Goal: Information Seeking & Learning: Learn about a topic

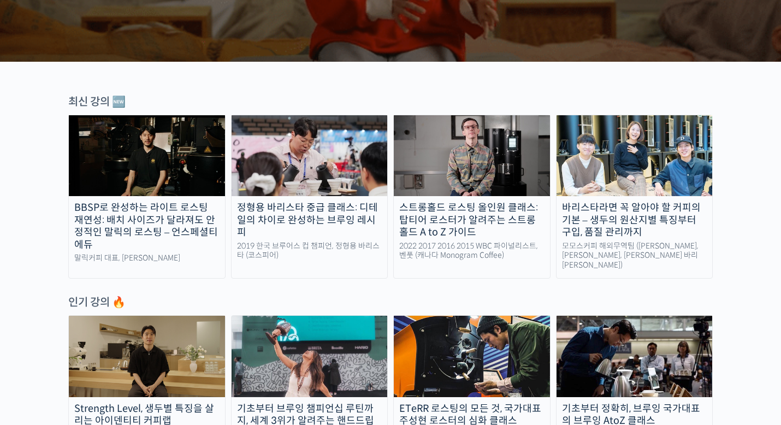
scroll to position [329, 0]
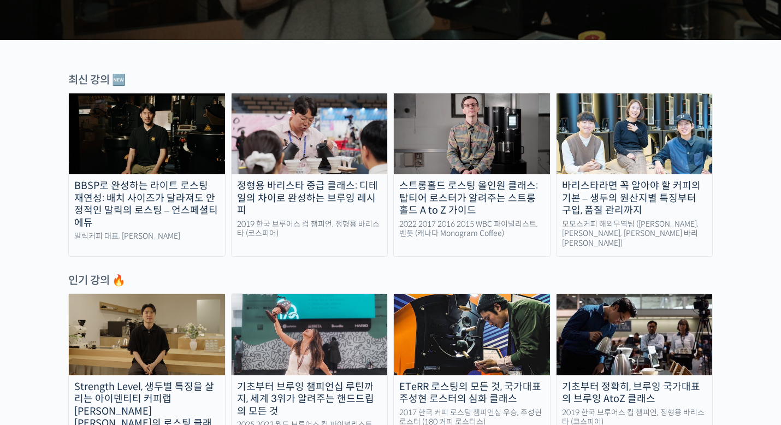
click at [181, 171] on img at bounding box center [147, 133] width 156 height 81
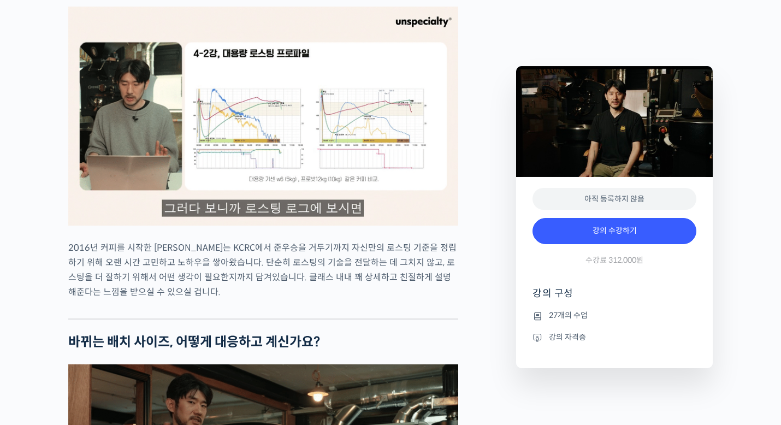
scroll to position [1430, 0]
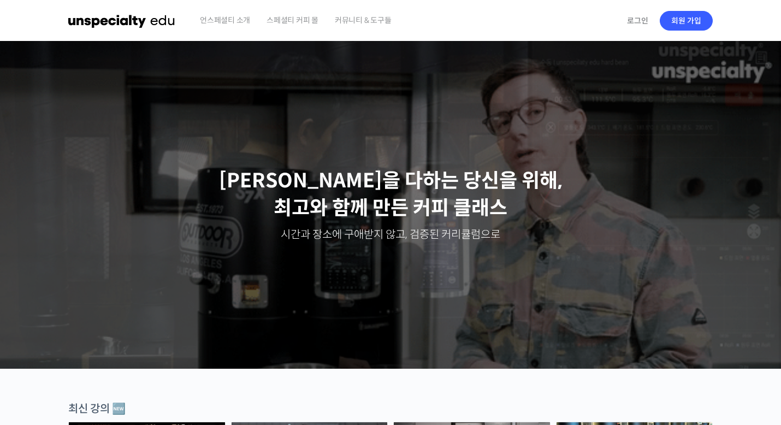
click at [218, 16] on span "언스페셜티 소개" at bounding box center [225, 20] width 50 height 42
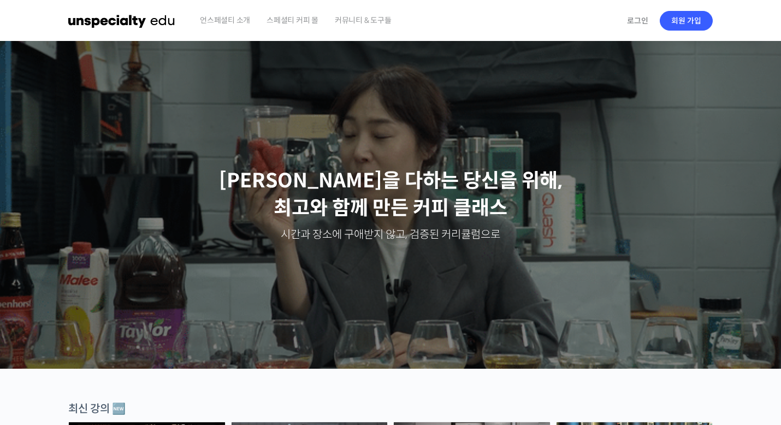
click at [359, 20] on span "커뮤니티 & 도구들" at bounding box center [363, 20] width 57 height 42
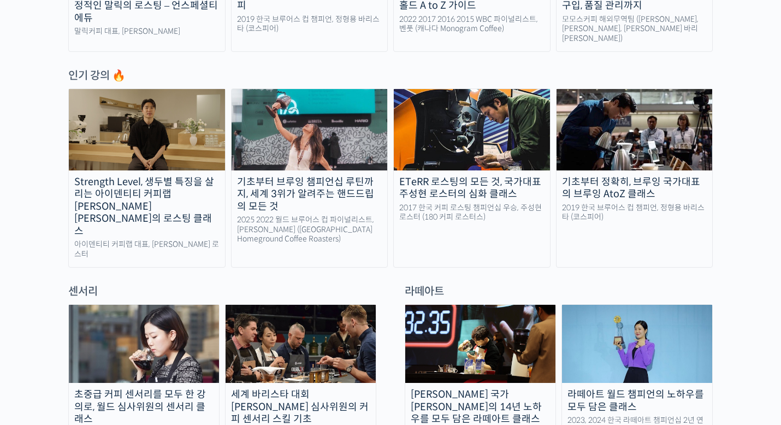
scroll to position [645, 0]
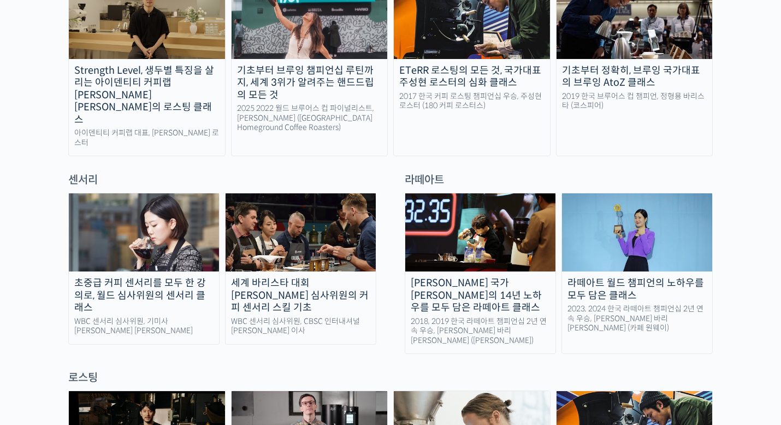
click at [430, 199] on img at bounding box center [480, 232] width 150 height 78
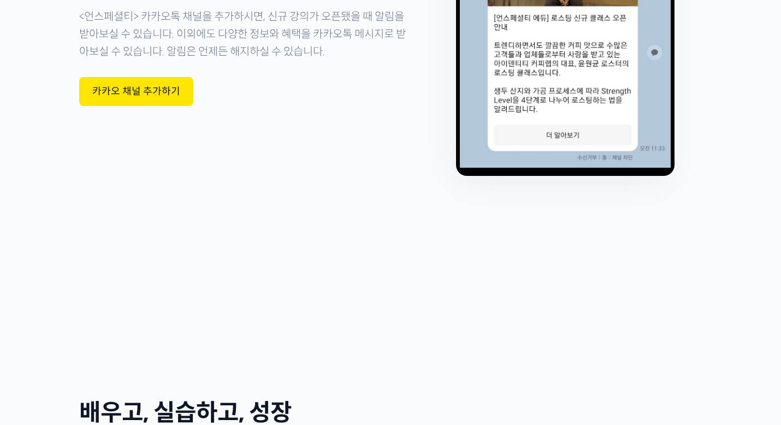
scroll to position [3643, 0]
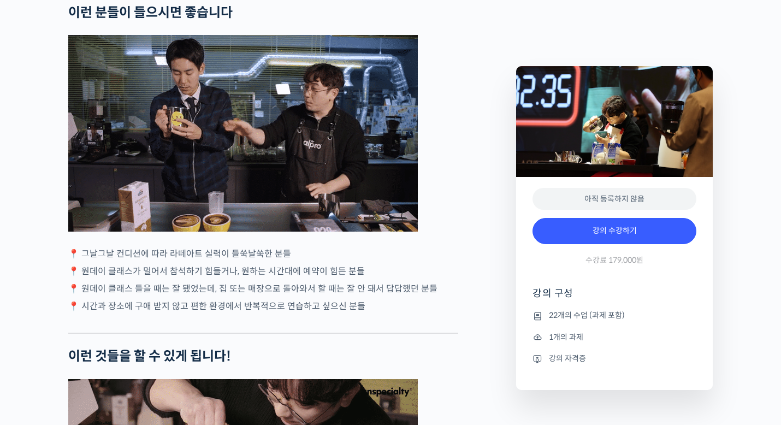
scroll to position [2259, 0]
